Goal: Transaction & Acquisition: Purchase product/service

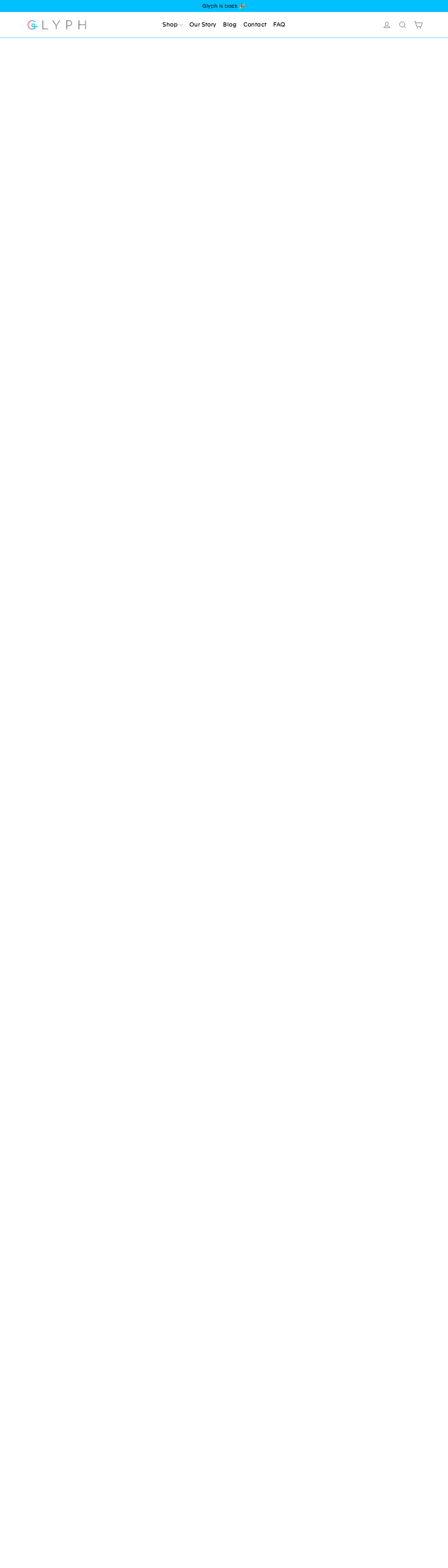
select select "highest-rating"
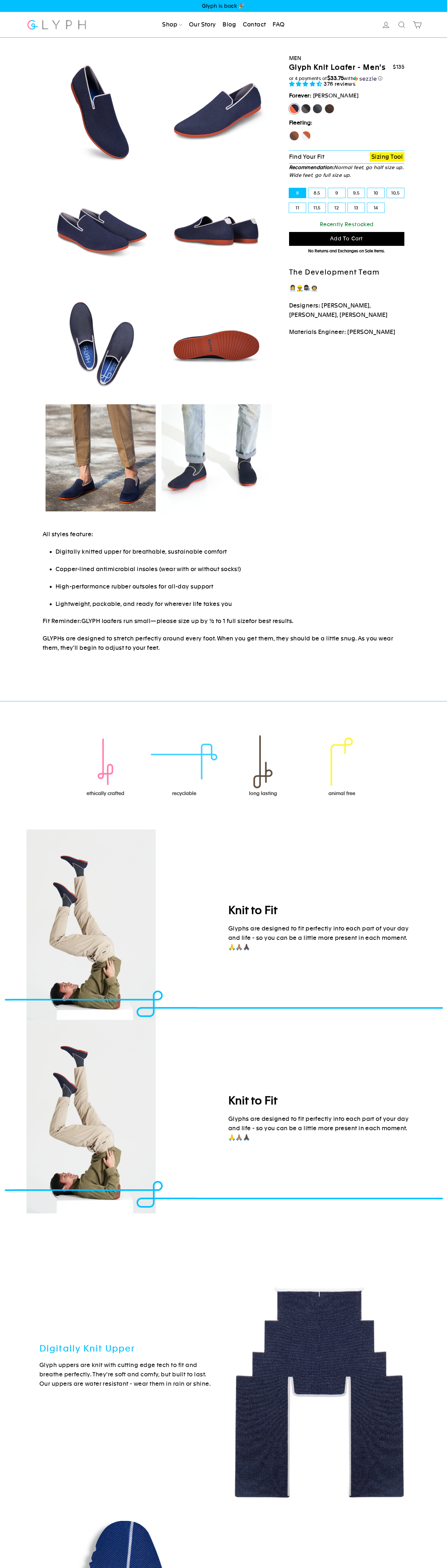
select select "highest-rating"
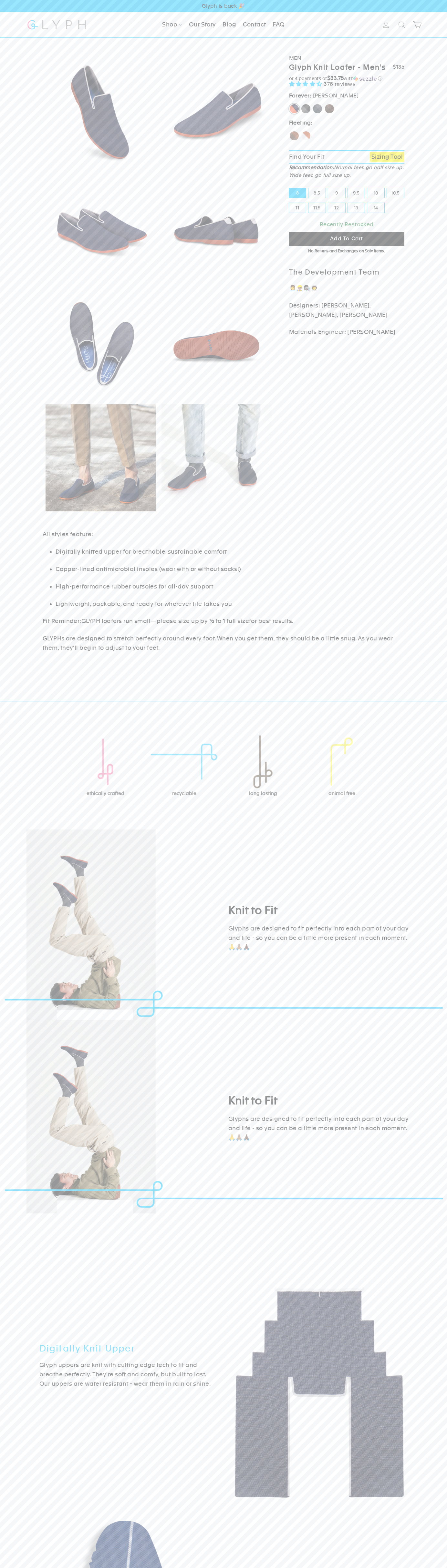
click at [347, 239] on span "Add to cart" at bounding box center [347, 239] width 33 height 6
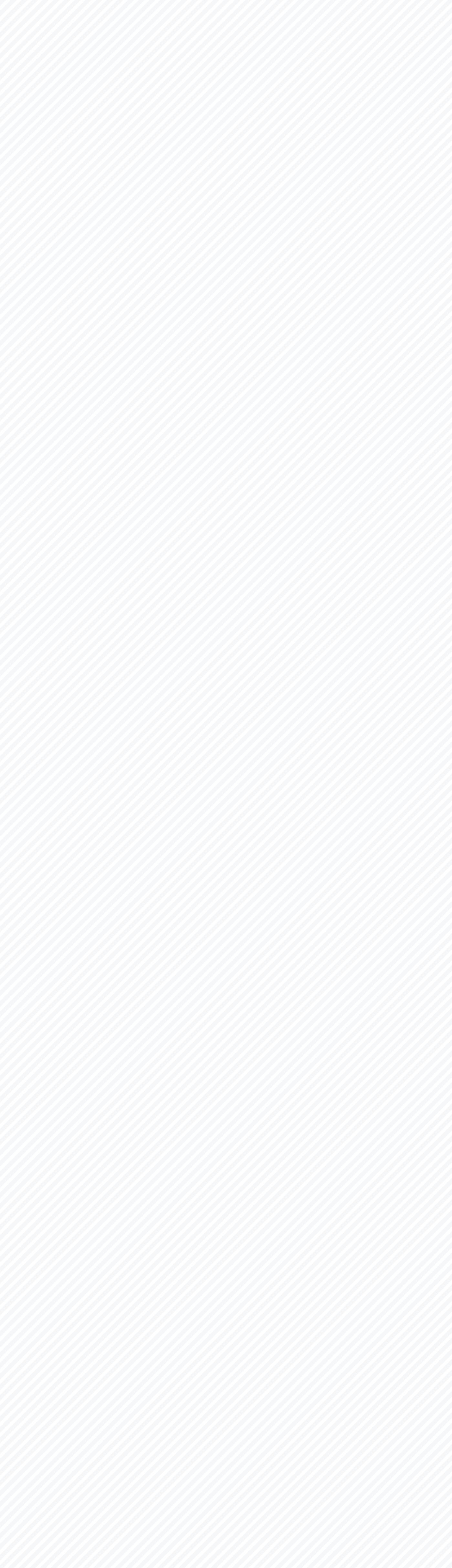
click at [32, 0] on html "Skip to content "Close (esc)" Check Out Judge.me" at bounding box center [226, 0] width 452 height 0
click at [429, 0] on html "Skip to content "Close (esc)" Check Out Judge.me" at bounding box center [226, 0] width 452 height 0
click at [56, 0] on html "Skip to content "Close (esc)" Check Out Judge.me" at bounding box center [226, 0] width 452 height 0
click at [0, 0] on html "Skip to content "Close (esc)" Check Out Judge.me" at bounding box center [226, 0] width 452 height 0
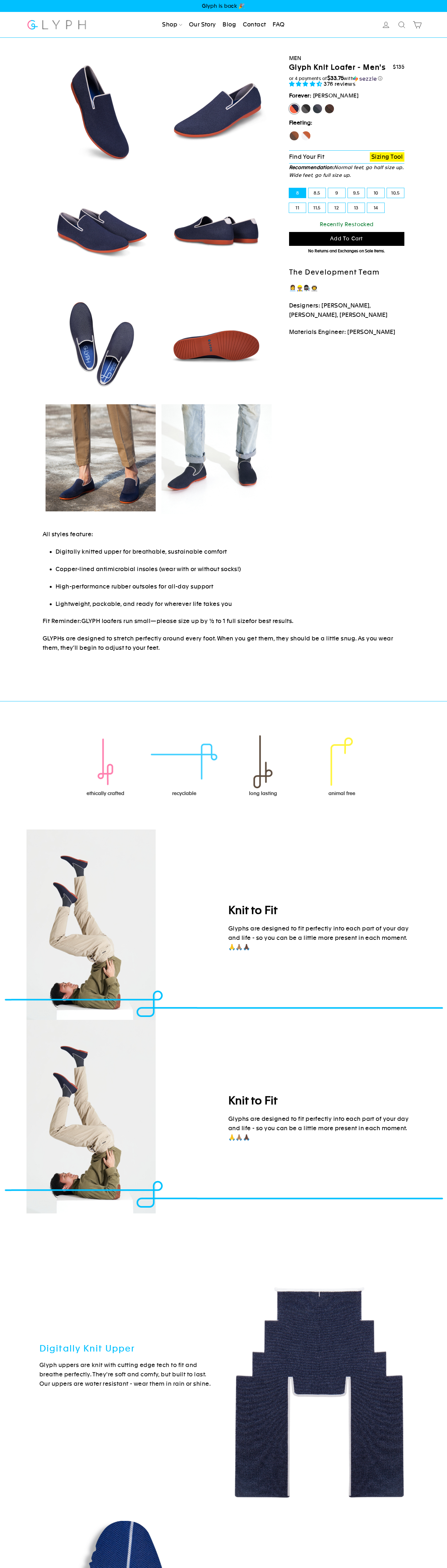
select select "highest-rating"
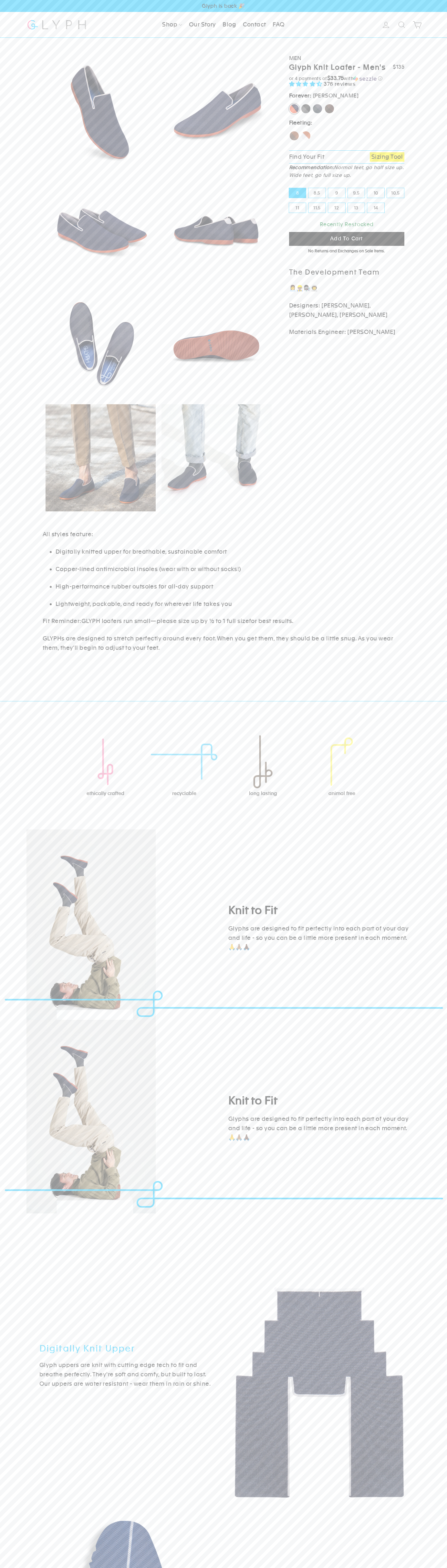
click at [57, 10] on span "Glyph is back 🎉" at bounding box center [224, 6] width 447 height 12
click at [272, 1567] on html "Skip to content Close menu Shop Men Blog FAQ" at bounding box center [224, 1536] width 447 height 3073
click at [17, 99] on div "1 2 3 4 5 6 7 8 Previous Next" at bounding box center [224, 353] width 447 height 631
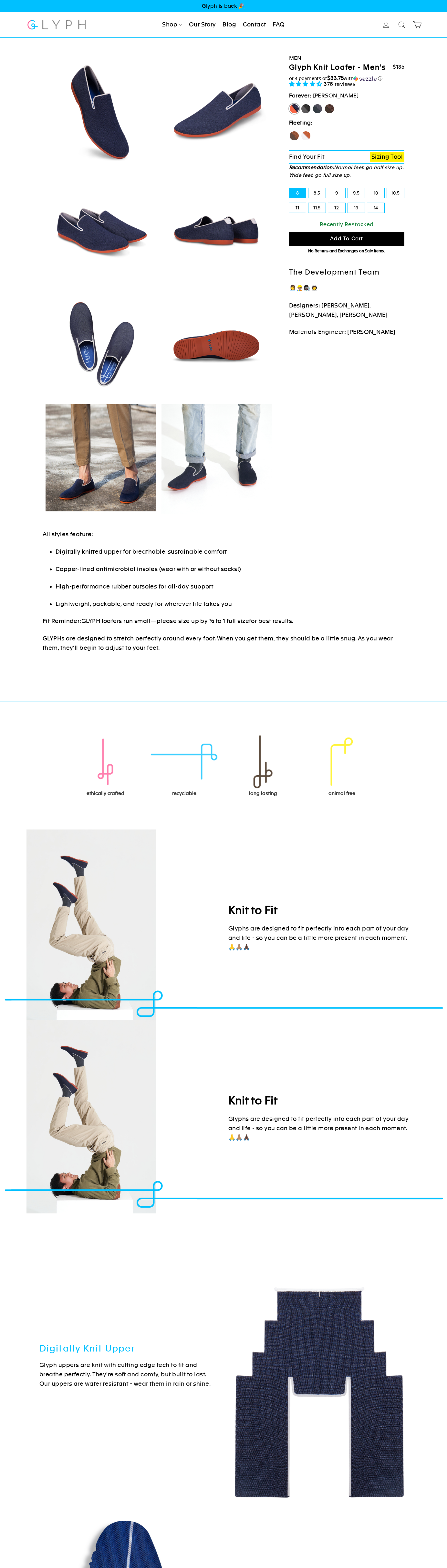
select select "highest-rating"
